Goal: Check status: Check status

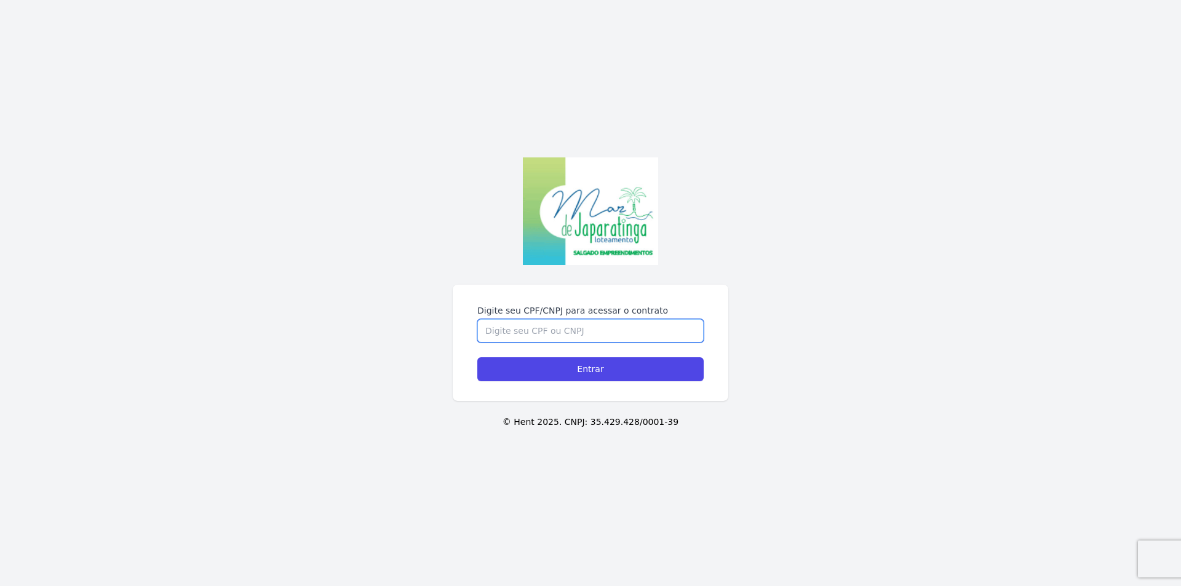
click at [548, 329] on input "Digite seu CPF/CNPJ para acessar o contrato" at bounding box center [590, 330] width 226 height 23
type input "05222481441"
click at [598, 373] on input "Entrar" at bounding box center [590, 369] width 226 height 24
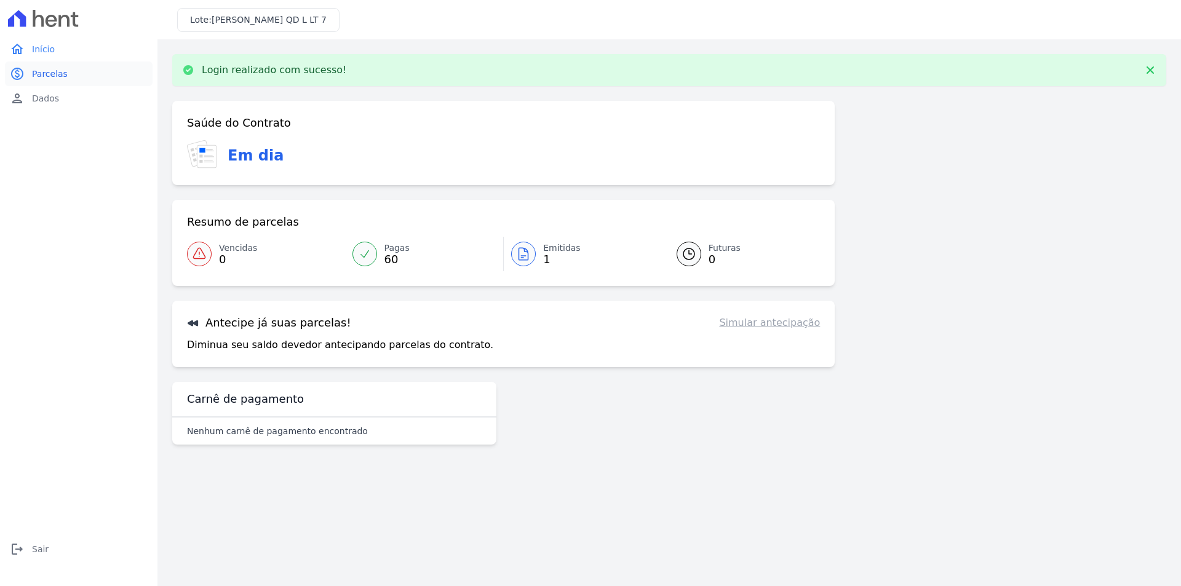
click at [38, 70] on span "Parcelas" at bounding box center [50, 74] width 36 height 12
